Goal: Information Seeking & Learning: Find specific fact

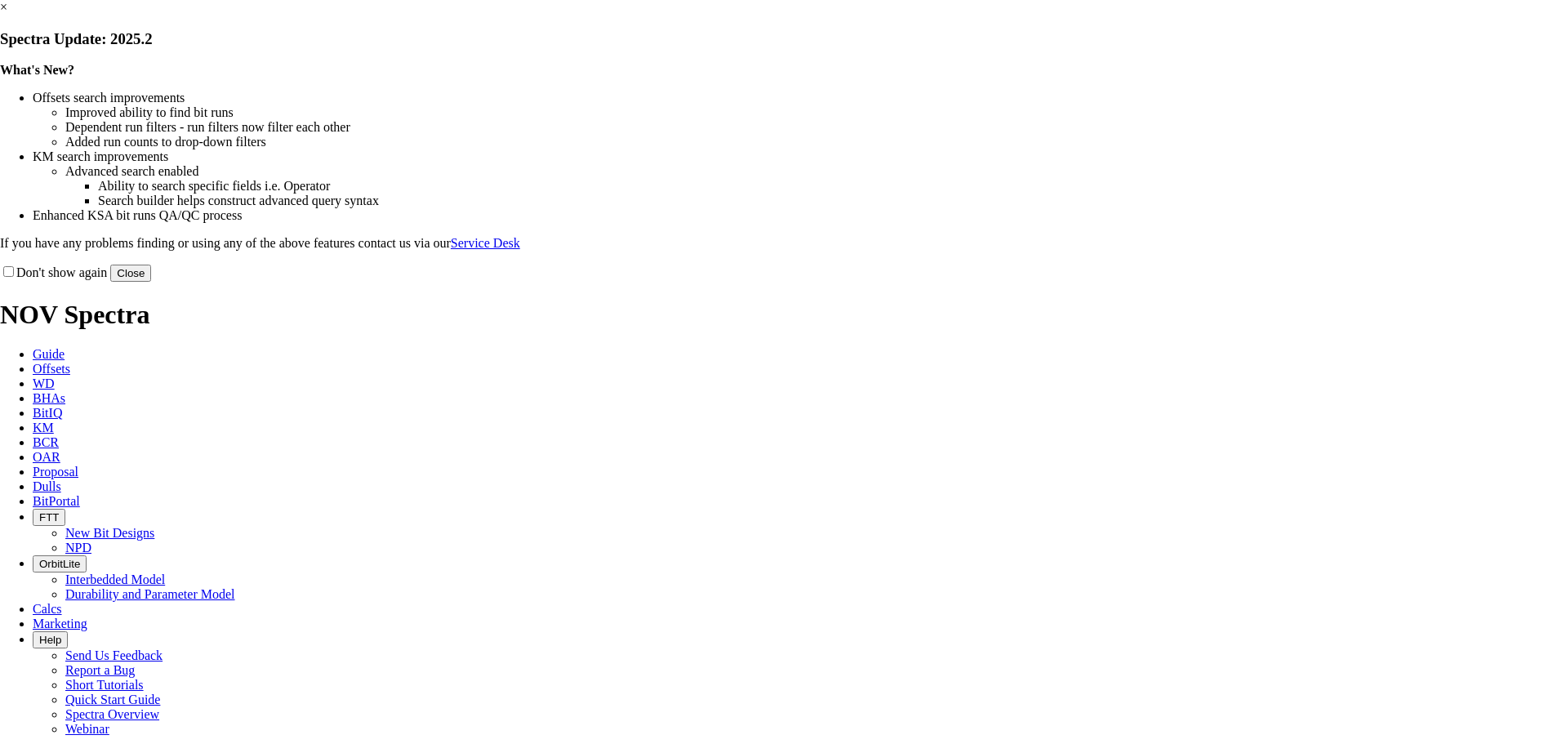
click at [151, 282] on button "Close" at bounding box center [130, 272] width 40 height 17
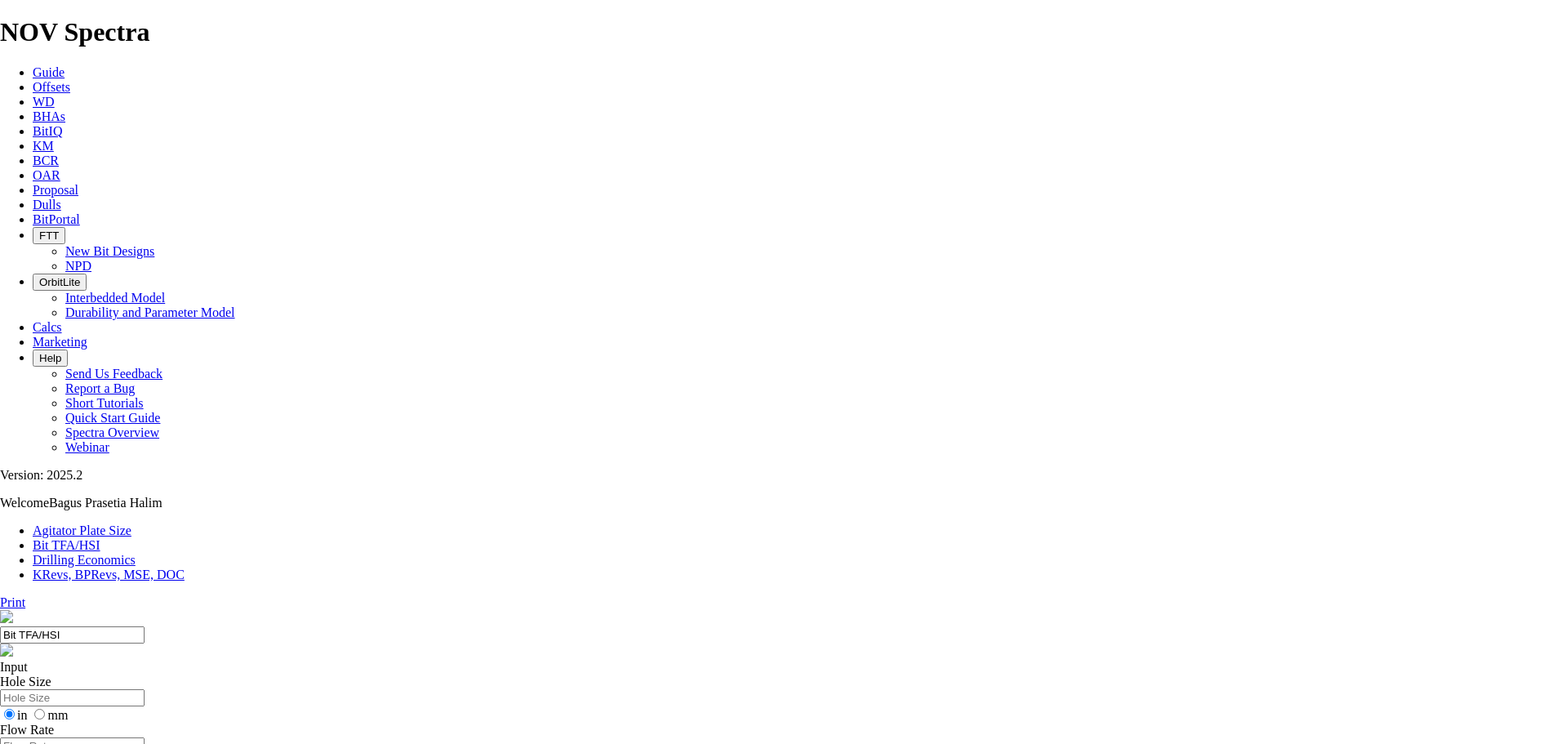
click at [33, 80] on icon at bounding box center [33, 87] width 0 height 14
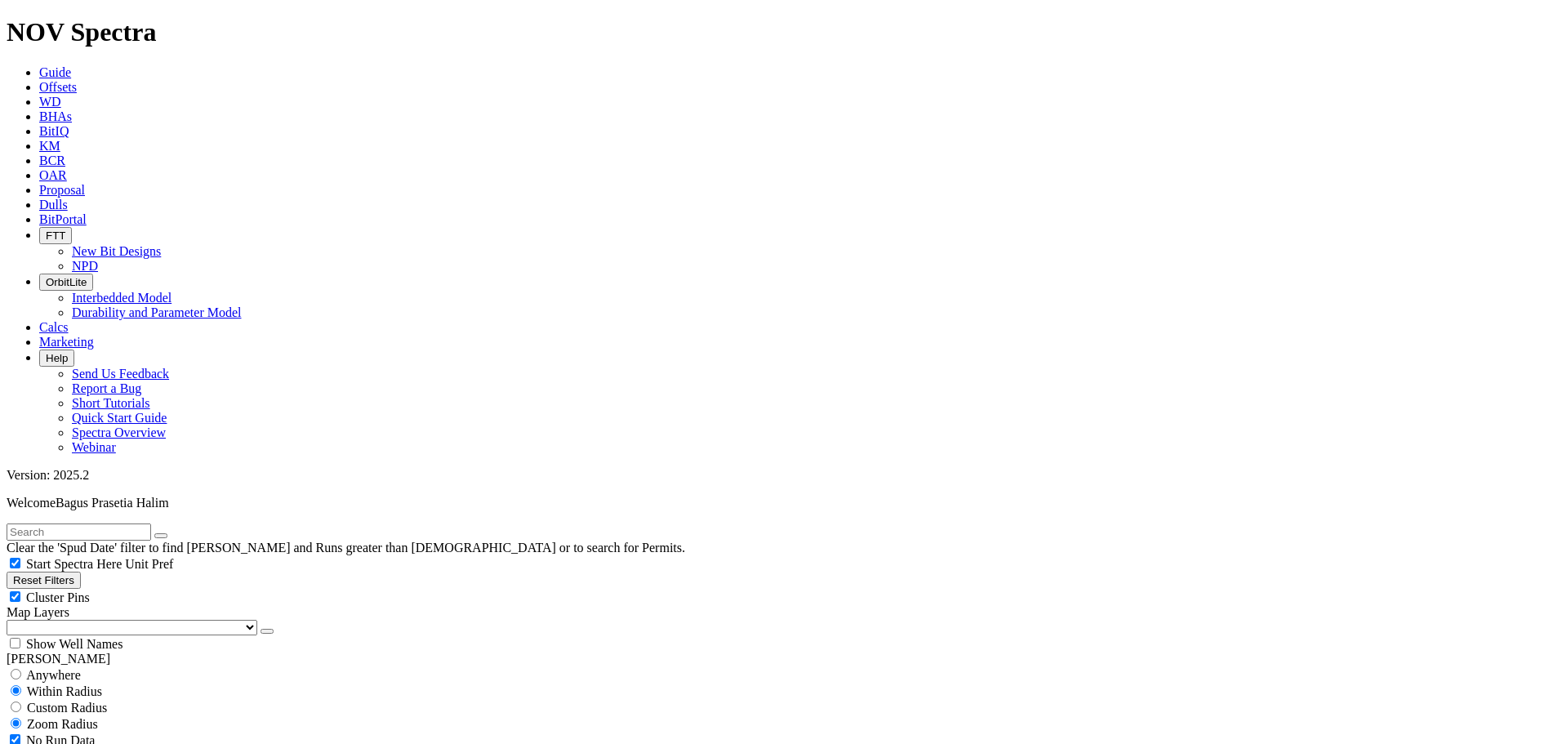
click at [60, 139] on span "KM" at bounding box center [50, 146] width 22 height 14
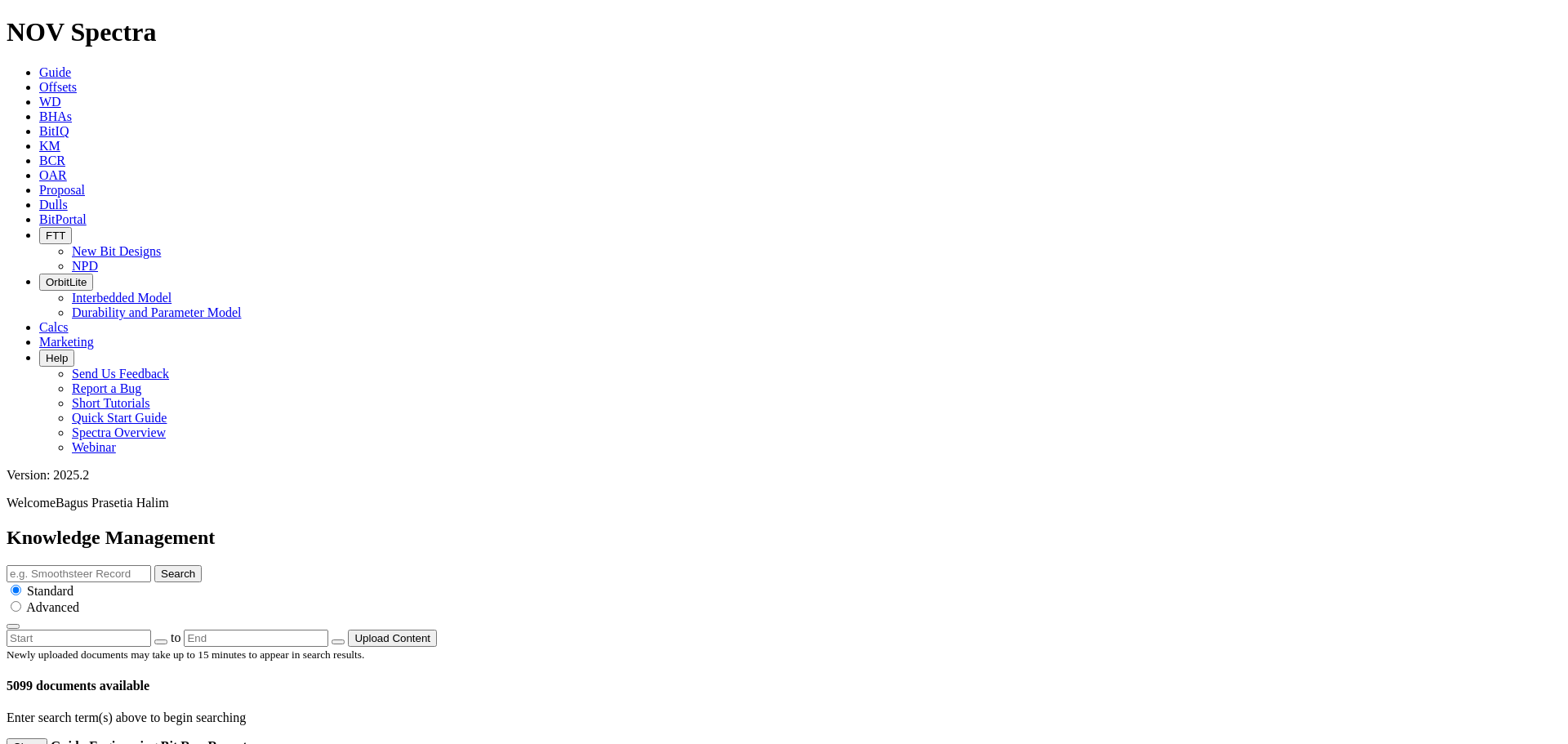
click at [151, 565] on input "text" at bounding box center [79, 573] width 145 height 17
type input "iCruise"
click at [941, 598] on div "Advanced" at bounding box center [784, 606] width 1554 height 17
click at [22, 601] on input "radio" at bounding box center [16, 606] width 11 height 11
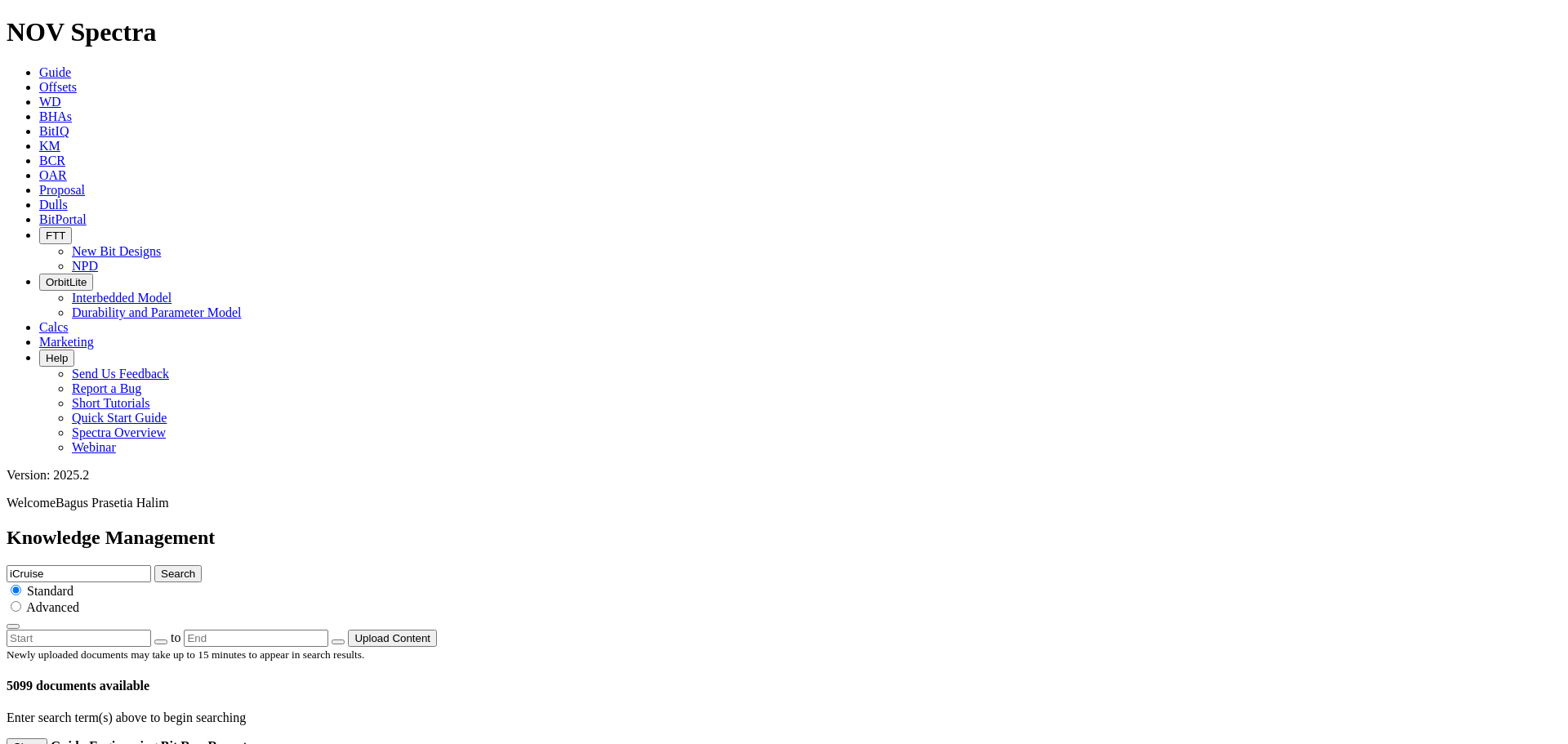
radio input "true"
radio input "false"
click at [404, 710] on link "advanced search options" at bounding box center [340, 717] width 127 height 14
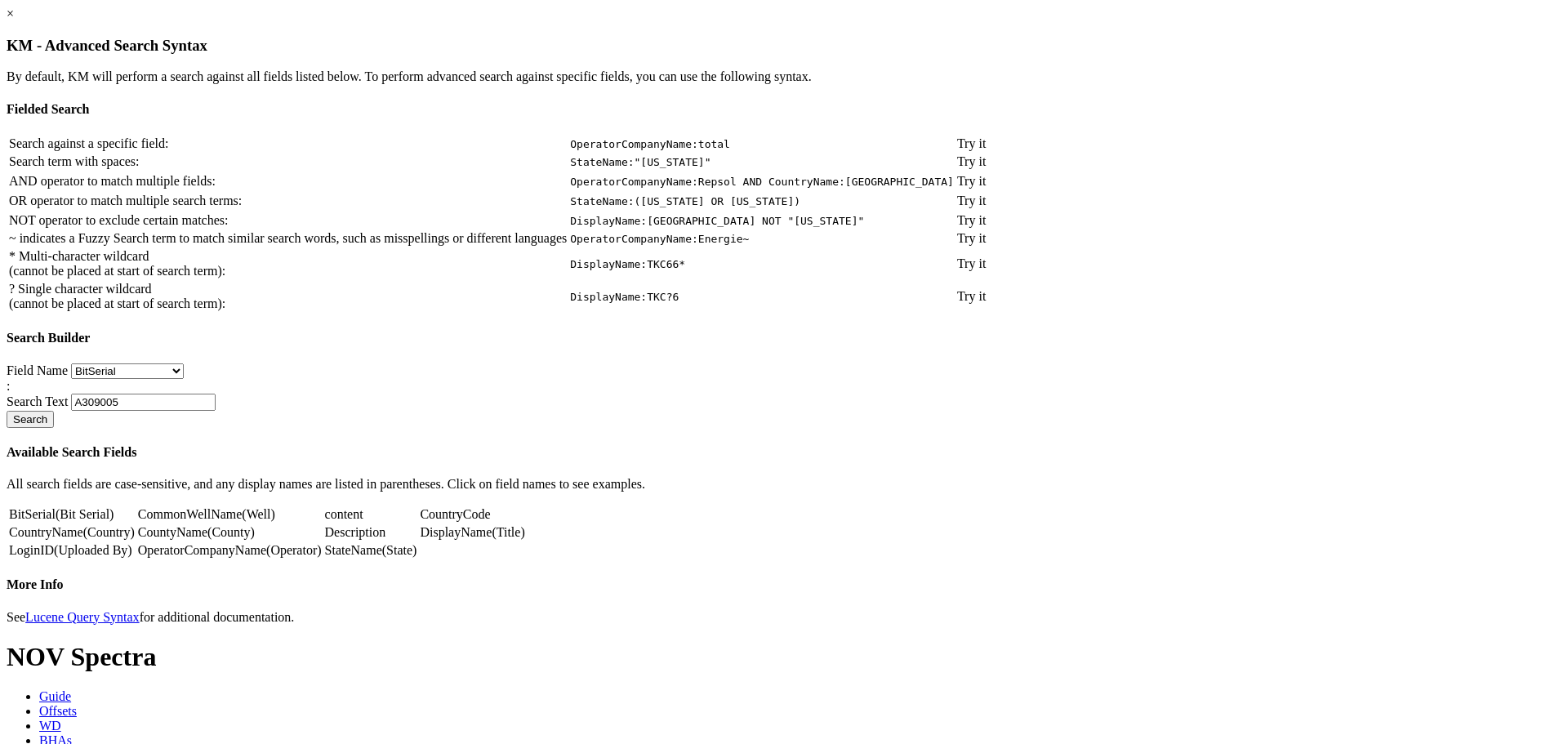
click at [14, 21] on link "×" at bounding box center [10, 14] width 7 height 14
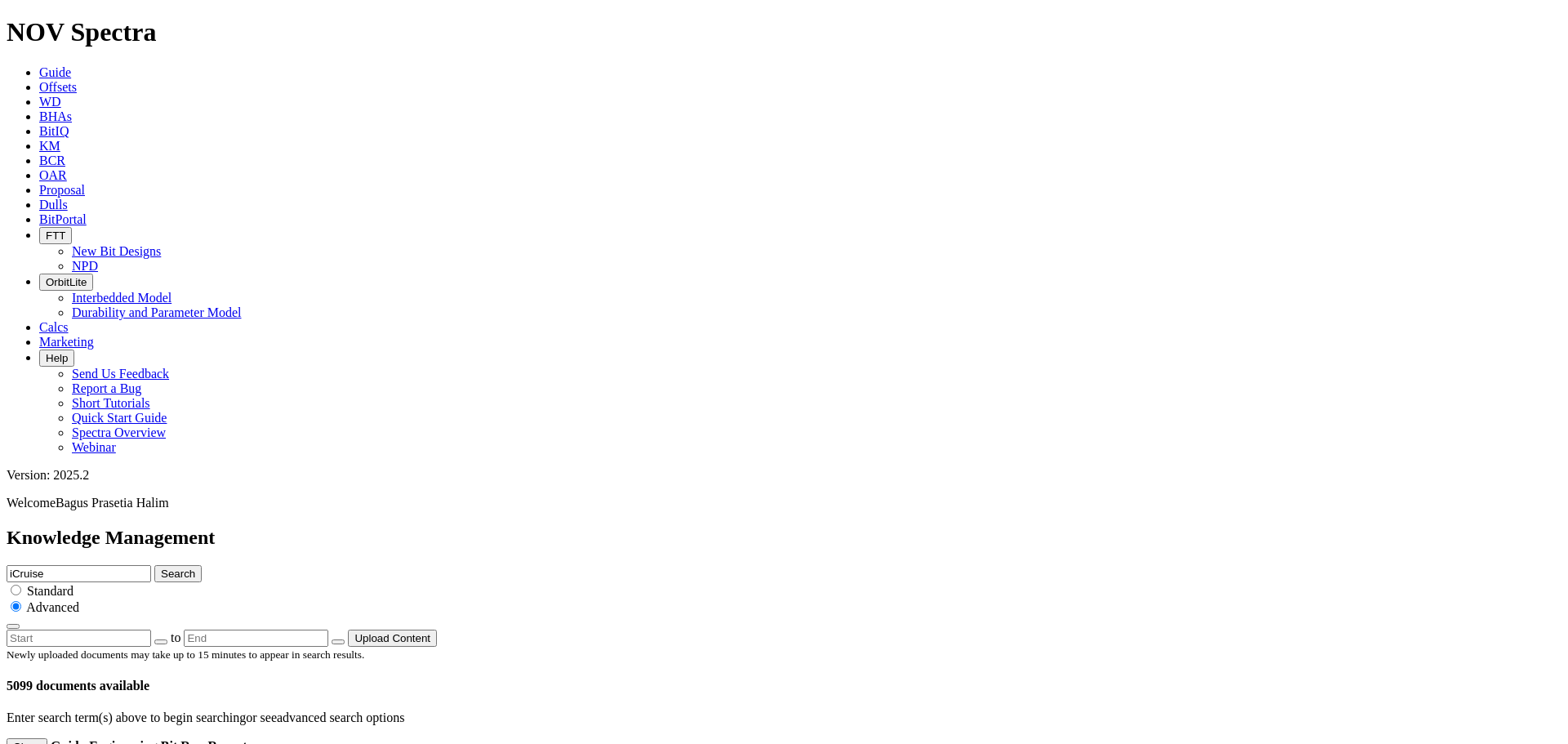
click at [151, 565] on input "iCruise" at bounding box center [79, 573] width 145 height 17
type input "iCruise 8.5 TK66"
click at [155, 565] on button "Search" at bounding box center [178, 573] width 47 height 17
click at [151, 565] on input "iCruise 8.5 TK66" at bounding box center [79, 573] width 145 height 17
type input "iCruiseTk66"
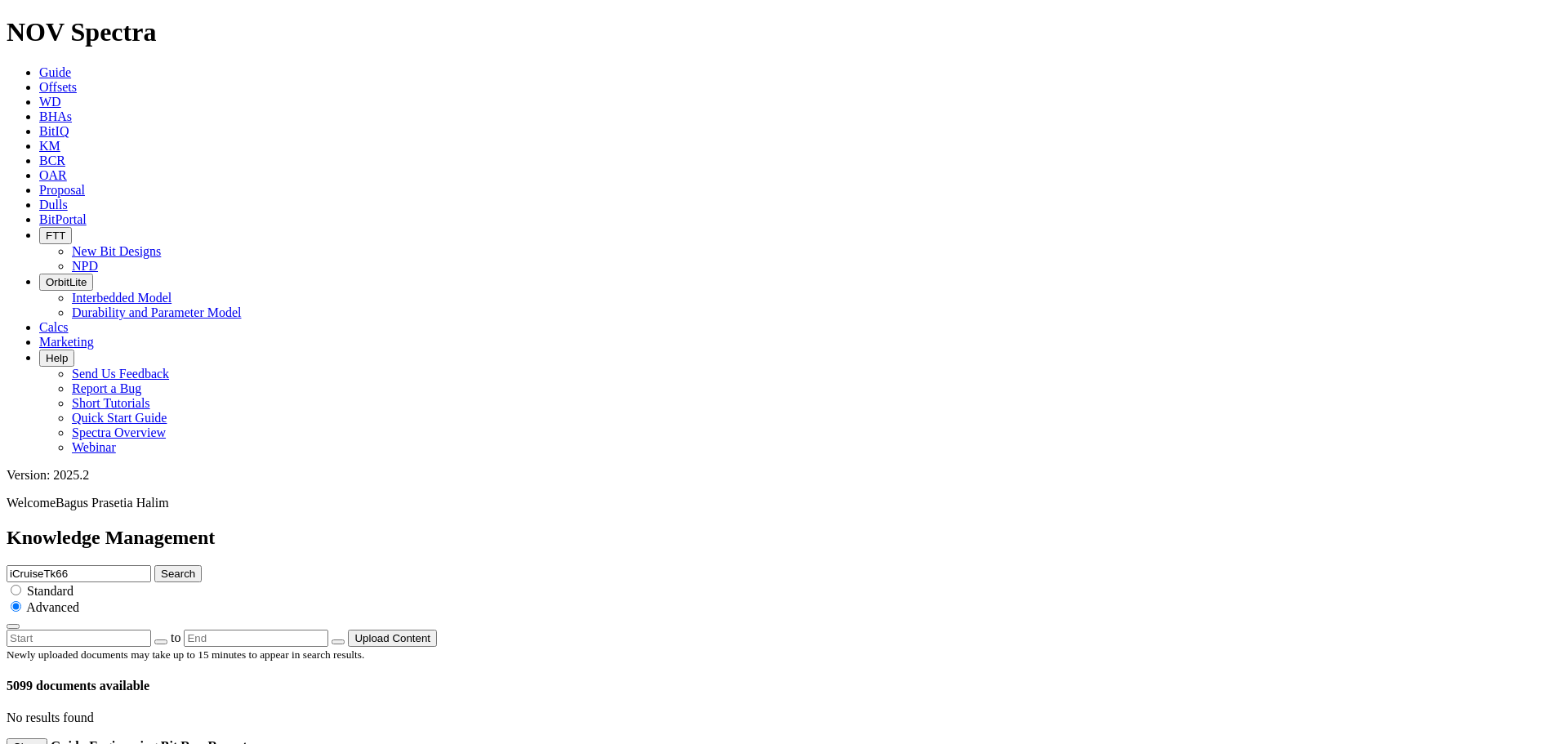
click at [155, 565] on button "Search" at bounding box center [178, 573] width 47 height 17
click at [151, 565] on input "iCruiseTk66" at bounding box center [79, 573] width 145 height 17
type input "iCruise TK66"
click at [155, 565] on button "Search" at bounding box center [178, 573] width 47 height 17
click at [151, 565] on input "iCruise TK66" at bounding box center [79, 573] width 145 height 17
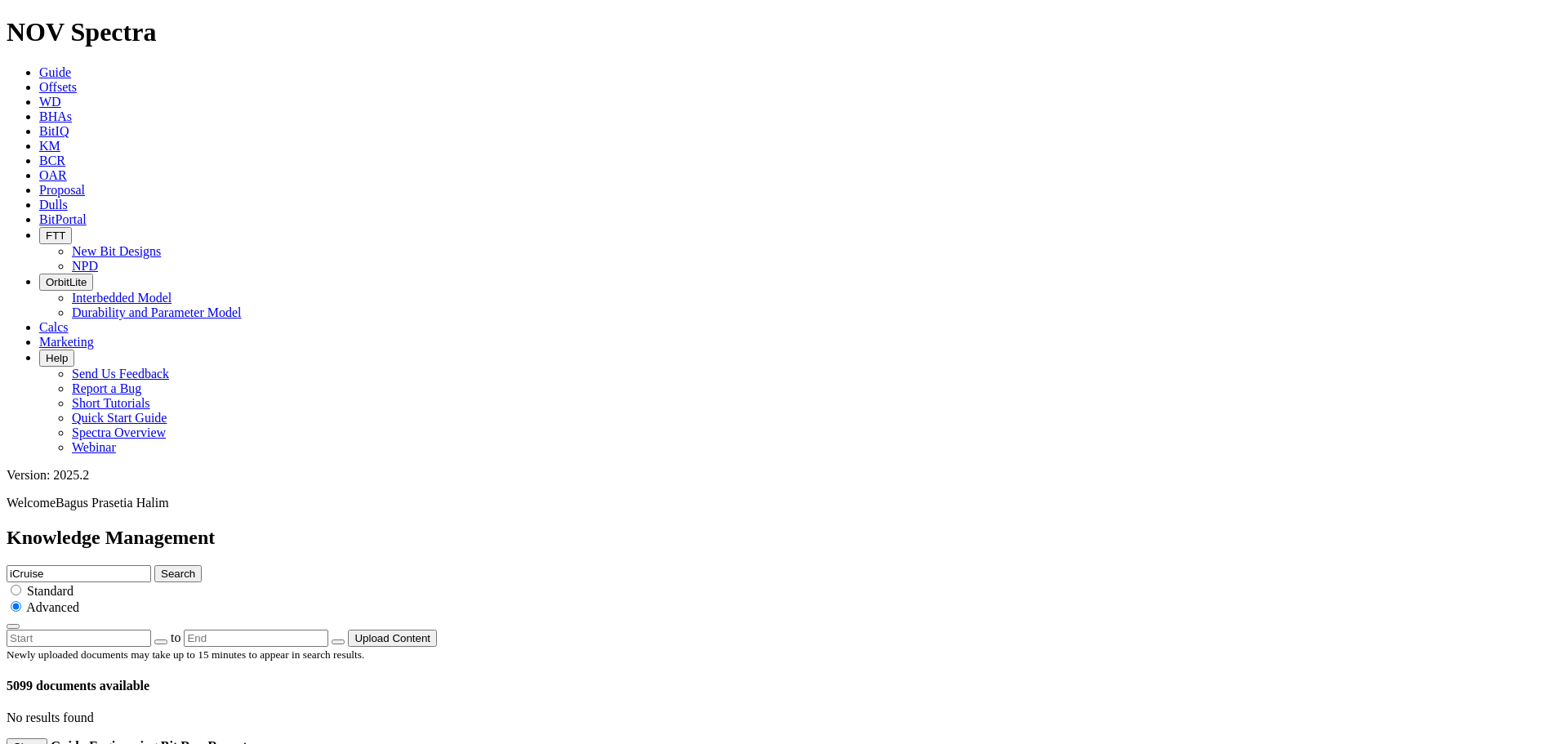
type input "iCruise"
click at [202, 565] on button "Search" at bounding box center [178, 573] width 47 height 17
click at [151, 565] on input "iCruise" at bounding box center [79, 573] width 145 height 17
click at [77, 80] on link "Offsets" at bounding box center [58, 87] width 37 height 14
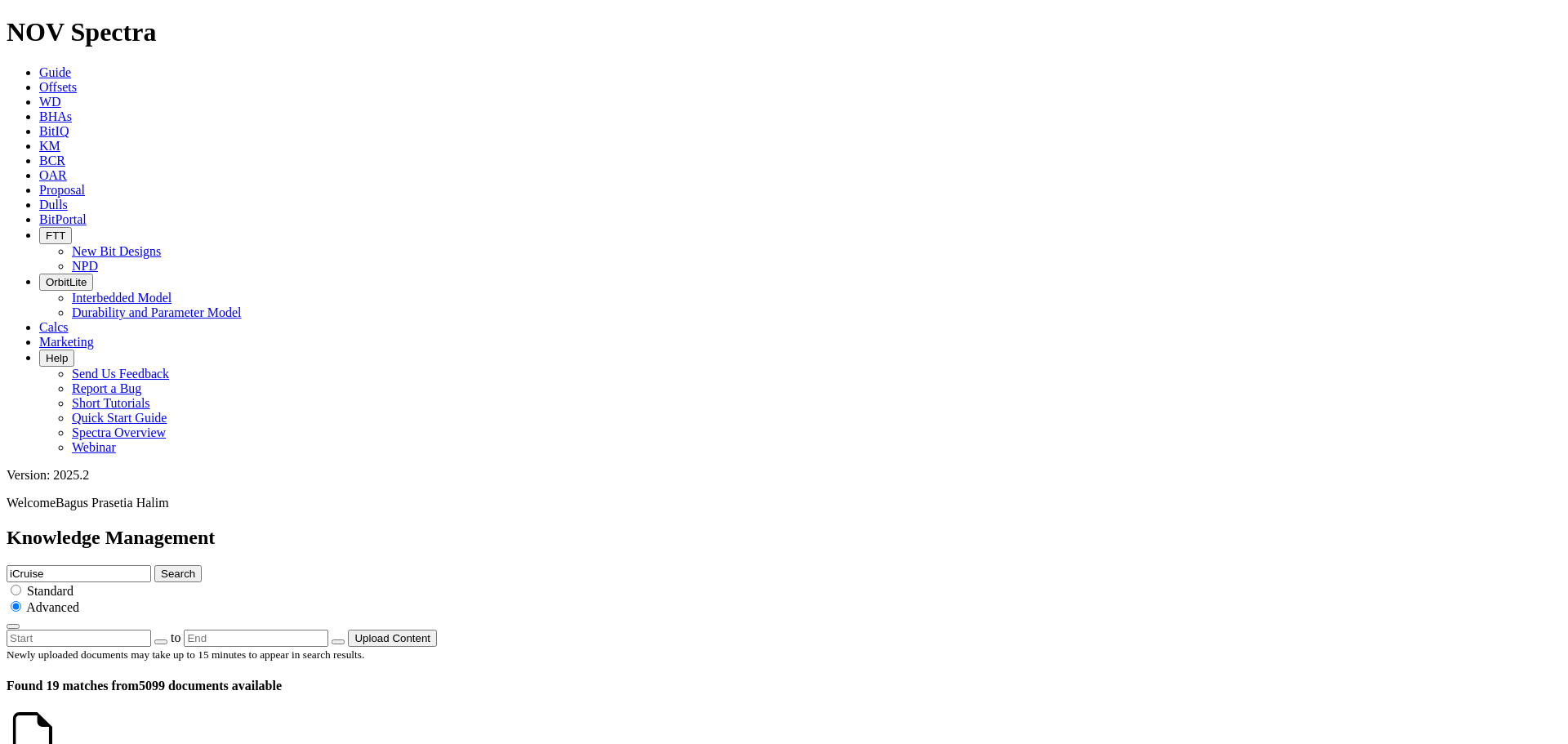
click at [60, 139] on span "KM" at bounding box center [50, 146] width 22 height 14
click at [39, 139] on icon at bounding box center [39, 146] width 0 height 14
click at [39, 80] on icon at bounding box center [39, 87] width 0 height 14
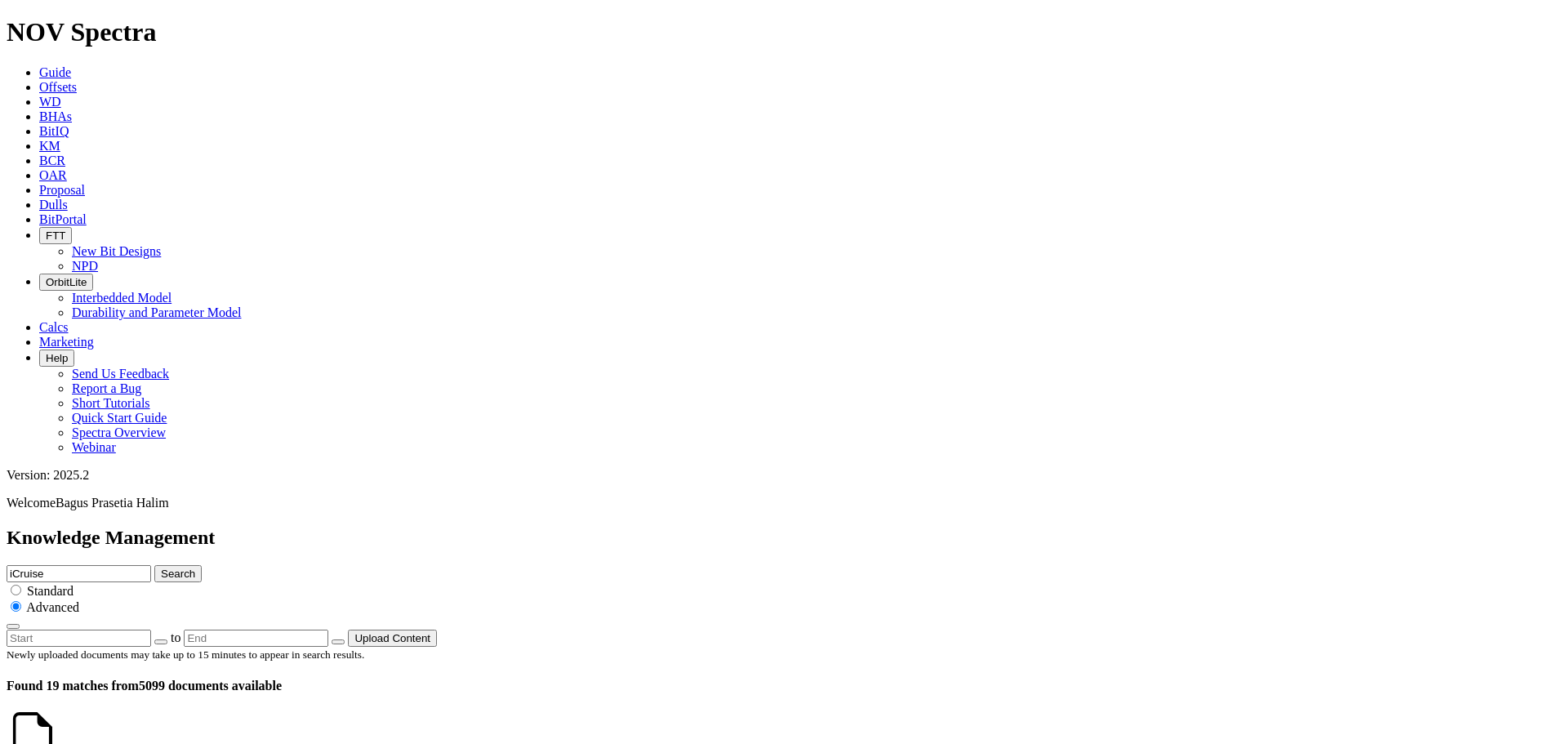
click at [77, 80] on span "Offsets" at bounding box center [58, 87] width 37 height 14
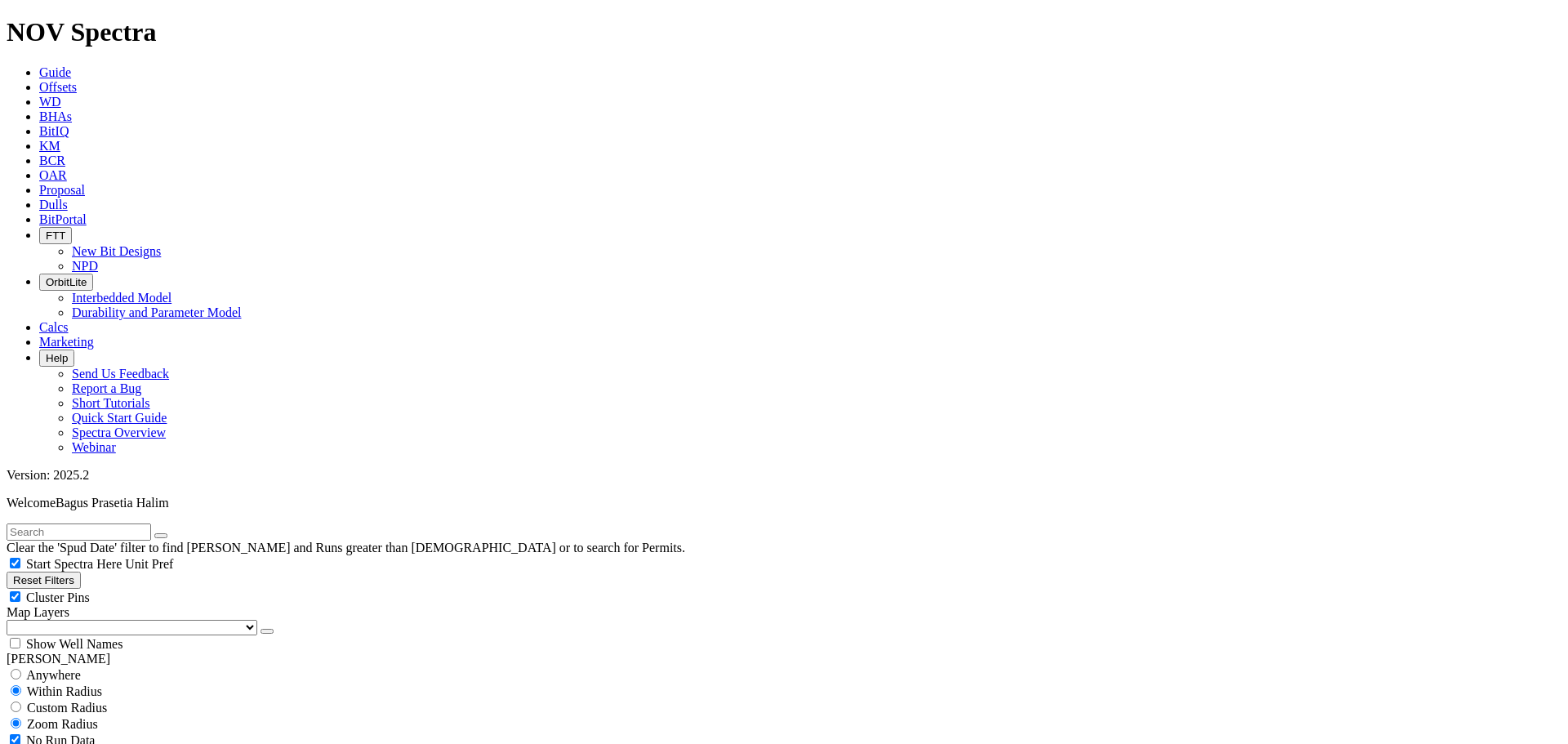
scroll to position [816, 0]
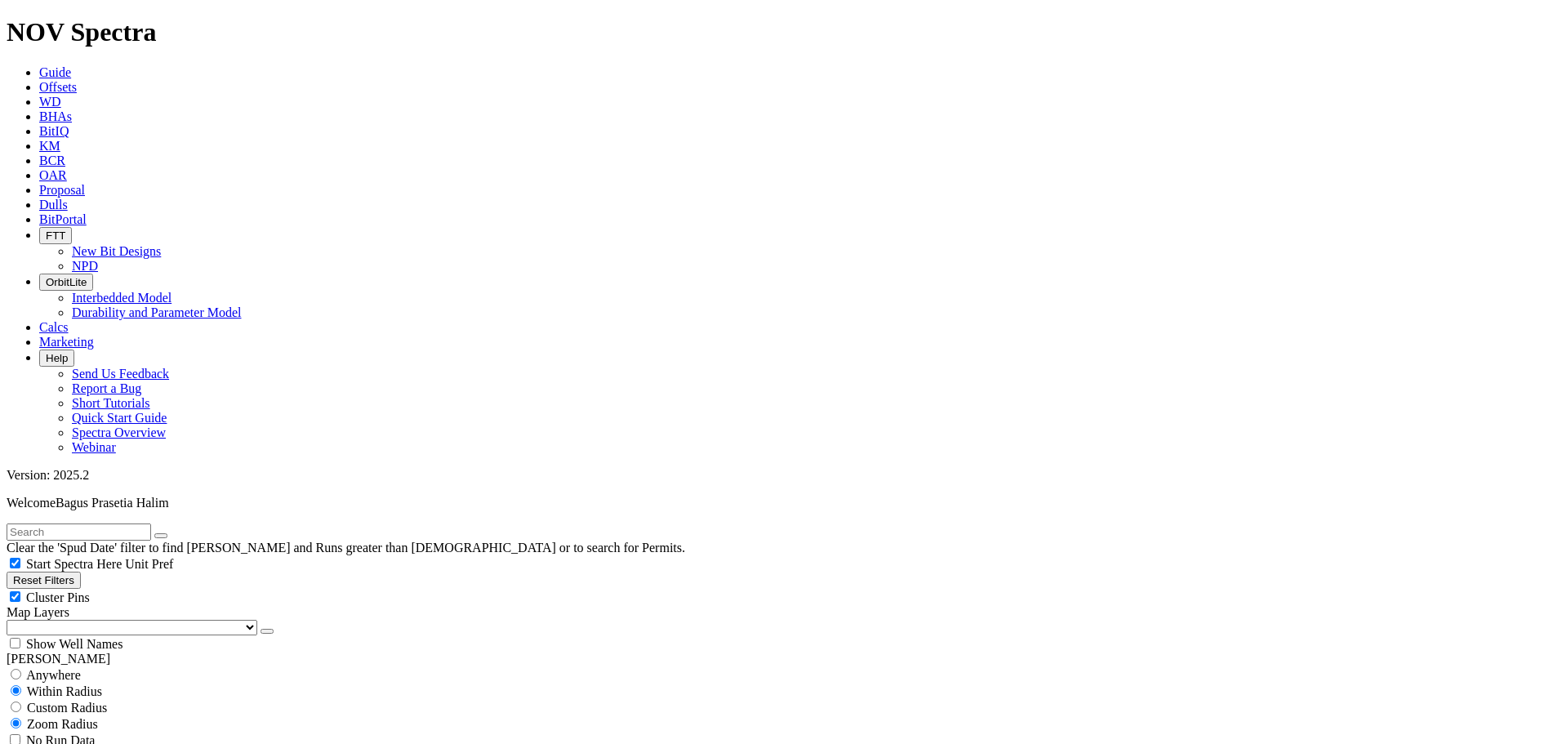
checkbox input "false"
click at [131, 523] on input "text" at bounding box center [79, 531] width 145 height 17
type input "iCruise"
